Goal: Information Seeking & Learning: Learn about a topic

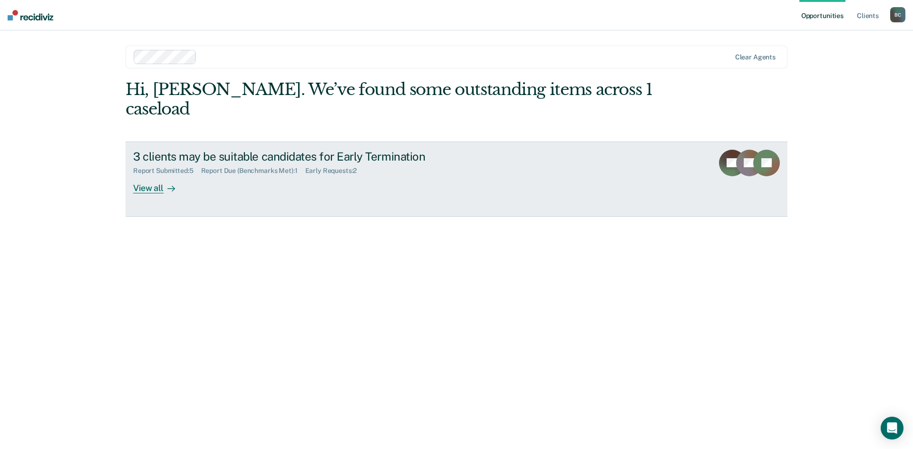
click at [157, 175] on div "View all" at bounding box center [159, 184] width 53 height 19
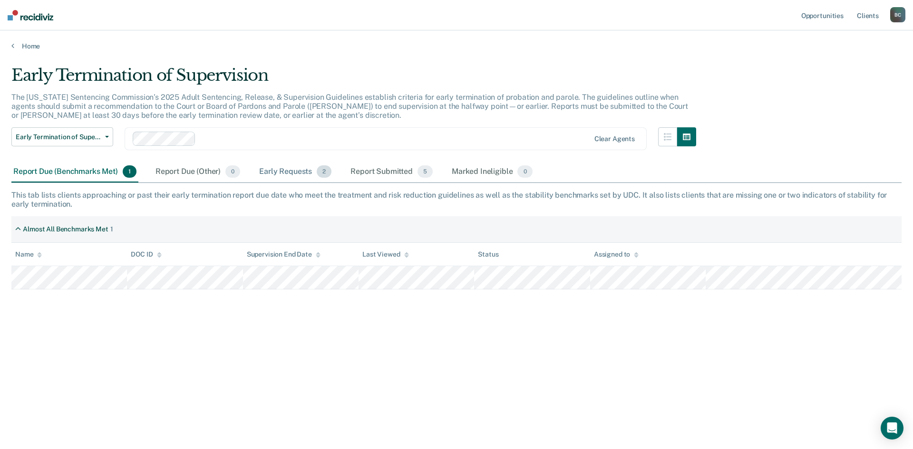
click at [309, 171] on div "Early Requests 2" at bounding box center [295, 172] width 76 height 21
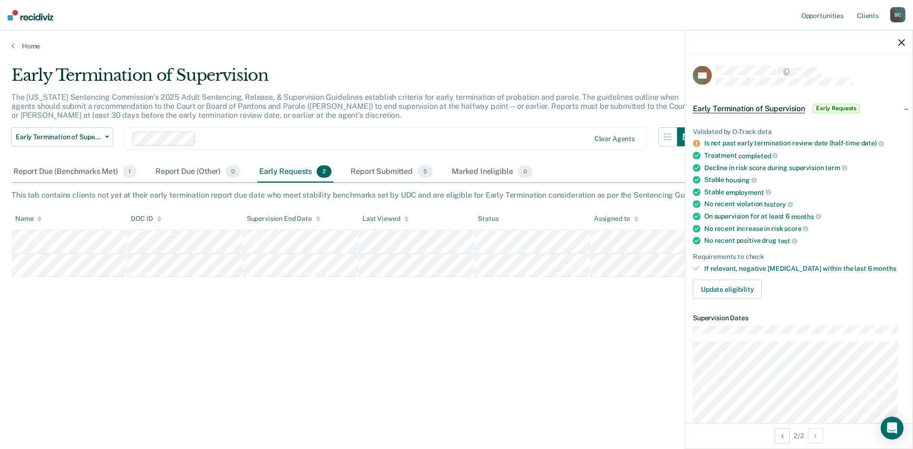
click at [646, 50] on main "Early Termination of Supervision The [US_STATE] Sentencing Commission’s 2025 Ad…" at bounding box center [456, 248] width 913 height 396
click at [900, 39] on icon "button" at bounding box center [901, 42] width 7 height 7
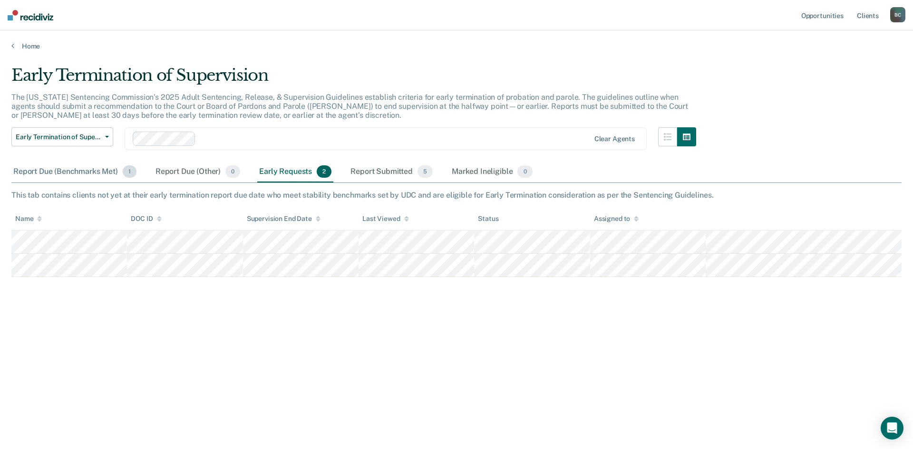
click at [93, 174] on div "Report Due (Benchmarks Met) 1" at bounding box center [74, 172] width 127 height 21
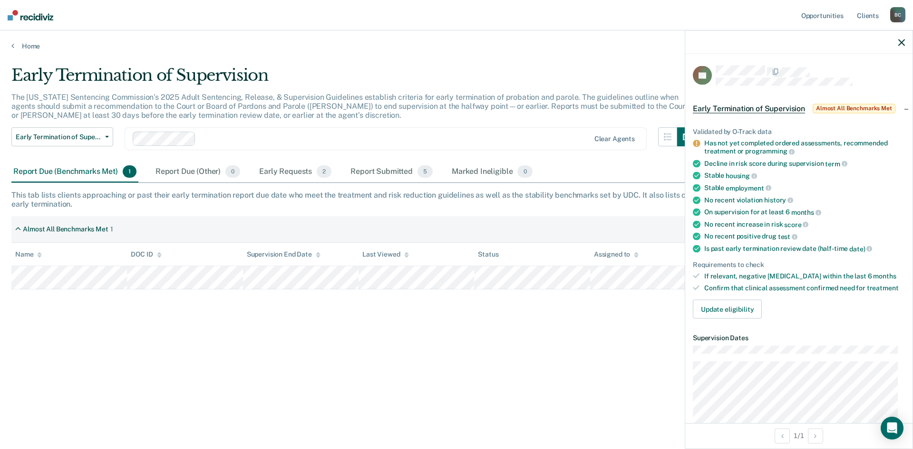
click at [563, 61] on main "Early Termination of Supervision The [US_STATE] Sentencing Commission’s 2025 Ad…" at bounding box center [456, 248] width 913 height 396
click at [902, 40] on icon "button" at bounding box center [901, 42] width 7 height 7
